Goal: Transaction & Acquisition: Purchase product/service

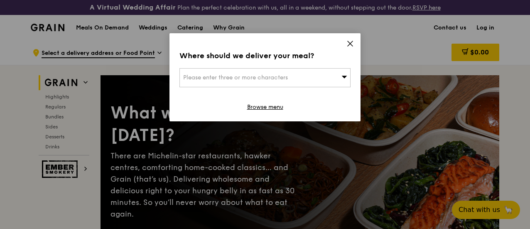
click at [293, 81] on div "Please enter three or more characters" at bounding box center [264, 77] width 171 height 19
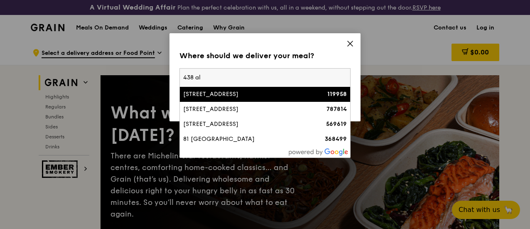
type input "438 al"
click at [288, 89] on li "[STREET_ADDRESS] 119958" at bounding box center [265, 94] width 170 height 15
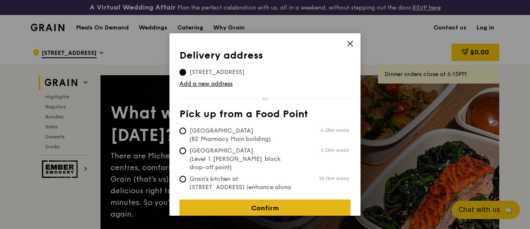
click at [267, 203] on link "Confirm" at bounding box center [264, 207] width 171 height 17
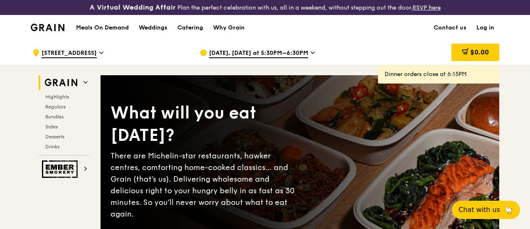
click at [486, 34] on link "Log in" at bounding box center [486, 27] width 28 height 25
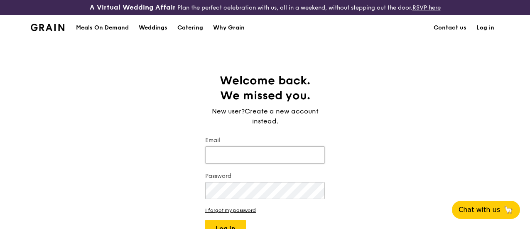
click at [257, 164] on input "Email" at bounding box center [265, 154] width 120 height 17
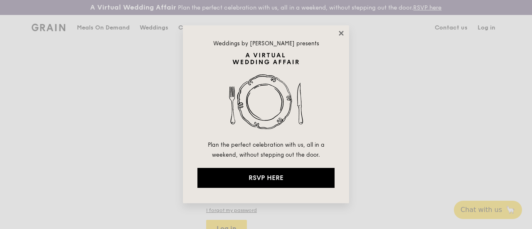
click at [343, 31] on icon at bounding box center [340, 32] width 7 height 7
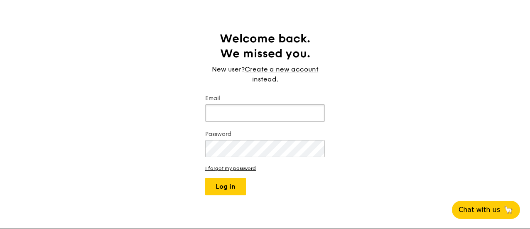
scroll to position [83, 0]
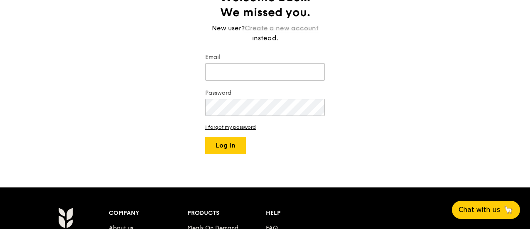
click at [273, 33] on link "Create a new account" at bounding box center [282, 28] width 74 height 10
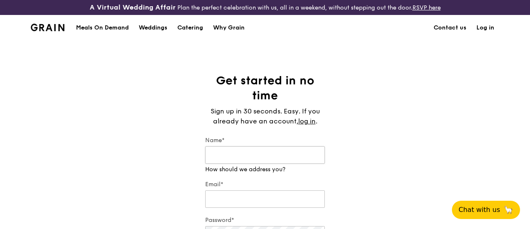
click at [249, 155] on input "Name*" at bounding box center [265, 154] width 120 height 17
type input "[PERSON_NAME]"
click at [262, 208] on div "Email*" at bounding box center [265, 194] width 120 height 29
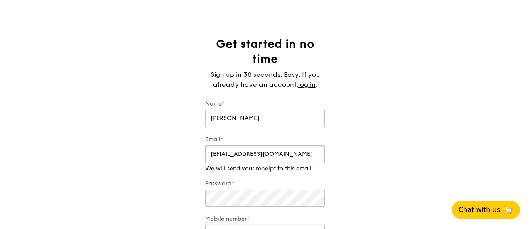
scroll to position [83, 0]
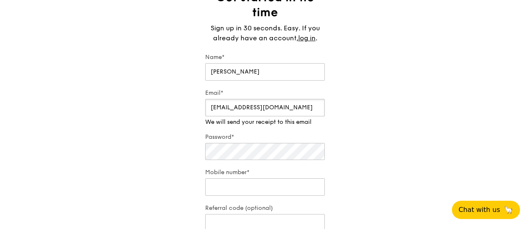
type input "[EMAIL_ADDRESS][DOMAIN_NAME]"
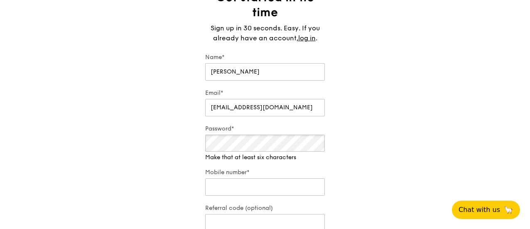
drag, startPoint x: 262, startPoint y: 208, endPoint x: 247, endPoint y: 167, distance: 43.5
click at [245, 162] on div "Password* Make that at least six characters" at bounding box center [265, 143] width 120 height 37
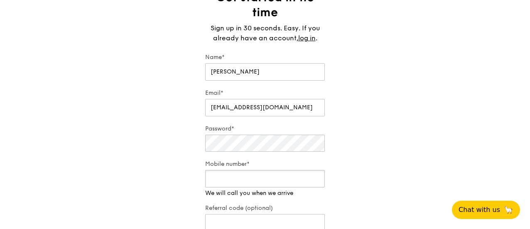
click at [259, 187] on input "Mobile number*" at bounding box center [265, 178] width 120 height 17
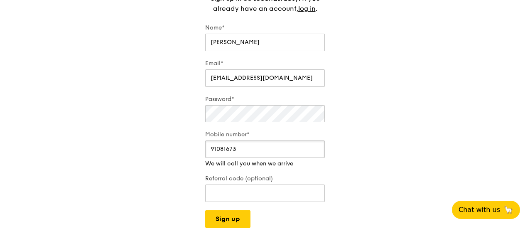
scroll to position [125, 0]
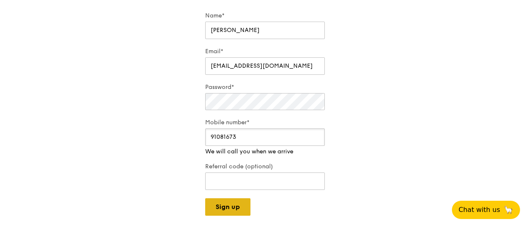
type input "91081673"
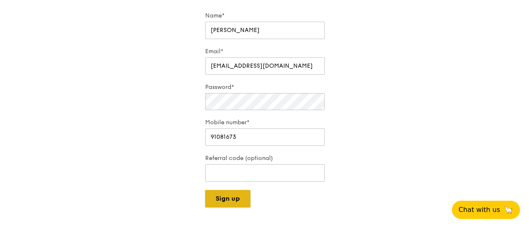
click at [241, 207] on button "Sign up" at bounding box center [227, 198] width 45 height 17
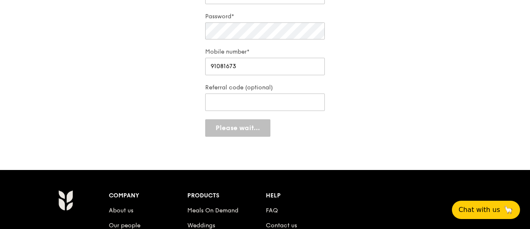
scroll to position [208, 0]
